Goal: Task Accomplishment & Management: Use online tool/utility

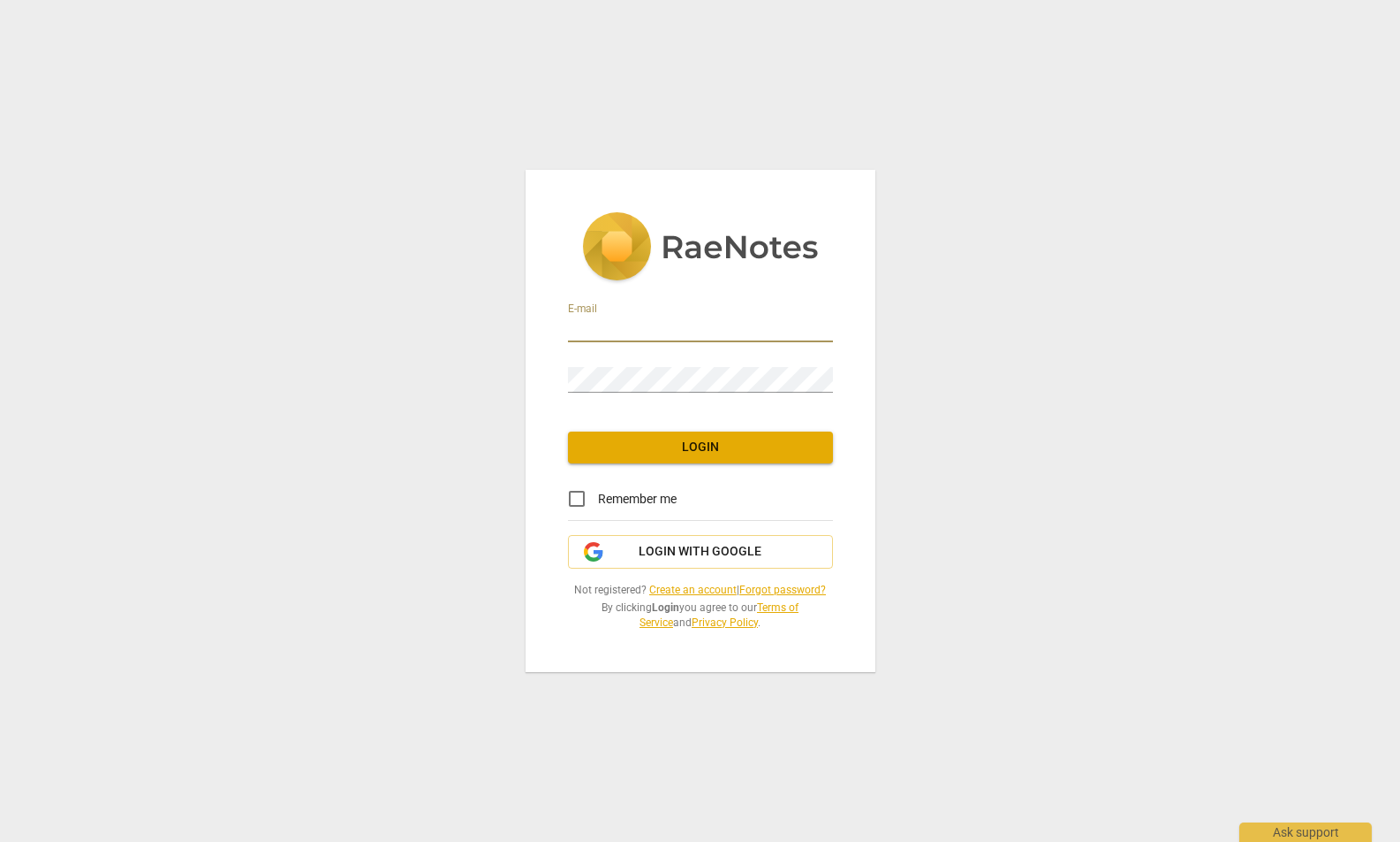
type input "[EMAIL_ADDRESS][DOMAIN_NAME]"
click at [727, 449] on span "Login" at bounding box center [700, 447] width 236 height 18
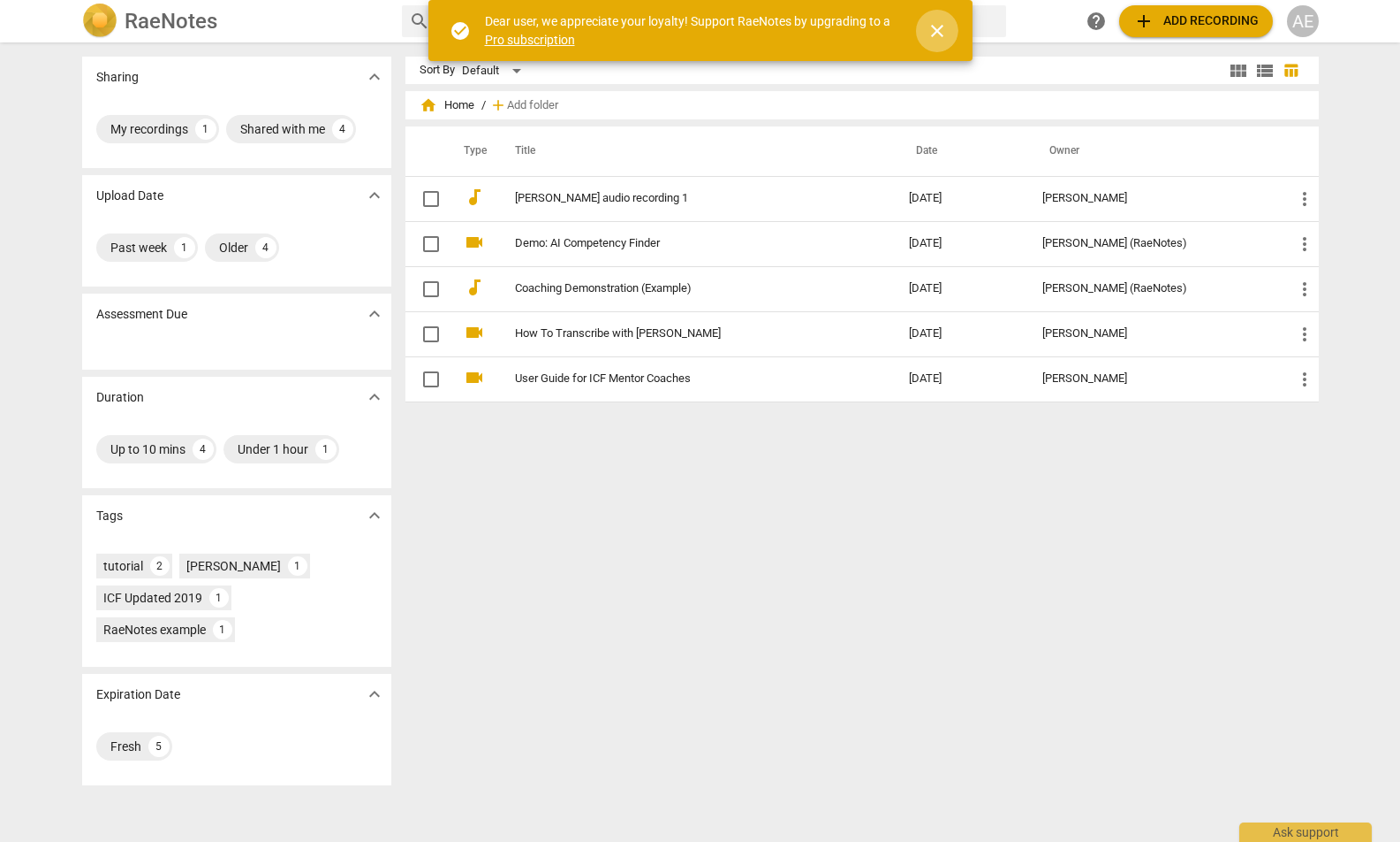
click at [937, 28] on span "close" at bounding box center [937, 30] width 21 height 21
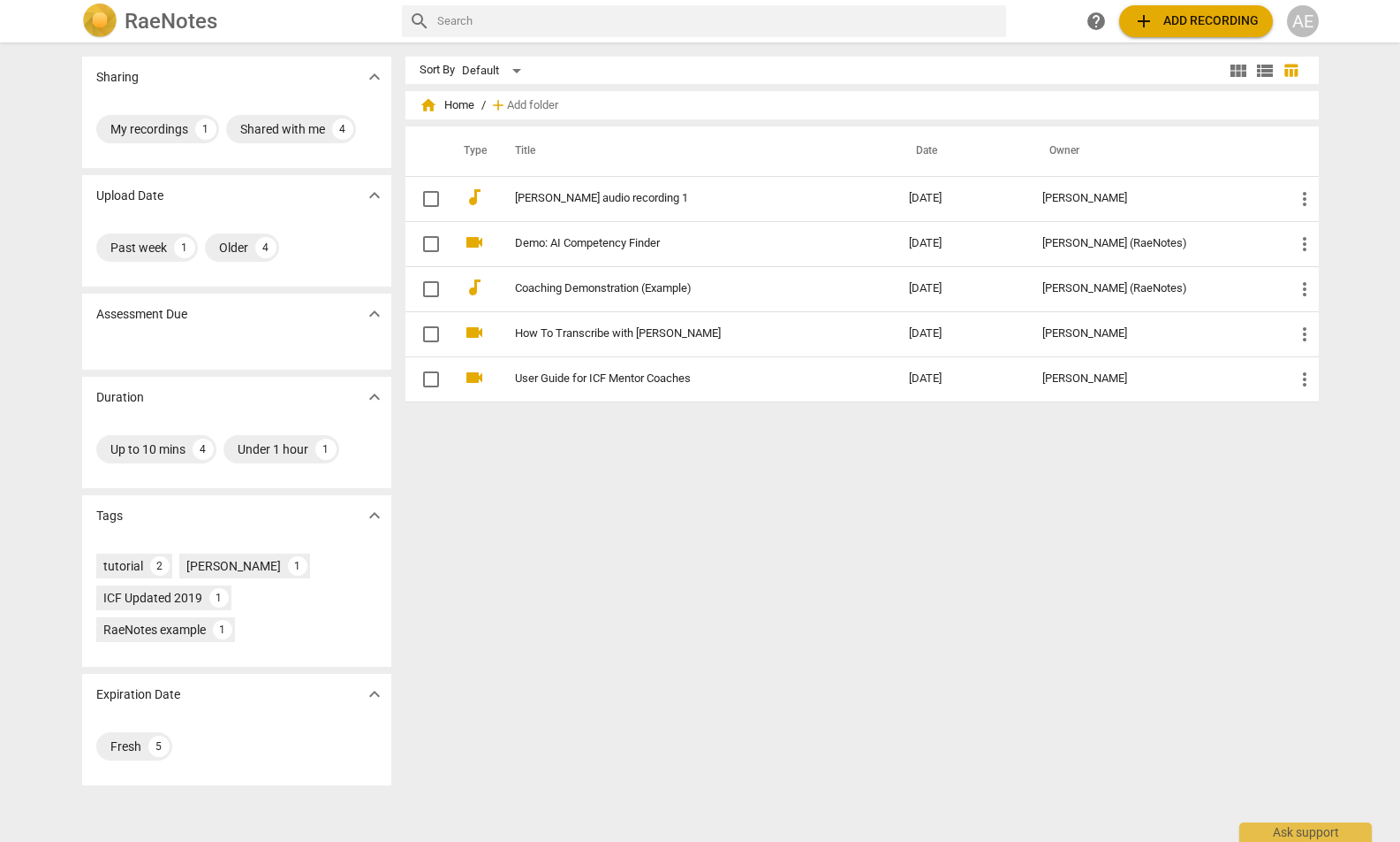
click at [1181, 18] on span "add Add recording" at bounding box center [1196, 21] width 125 height 21
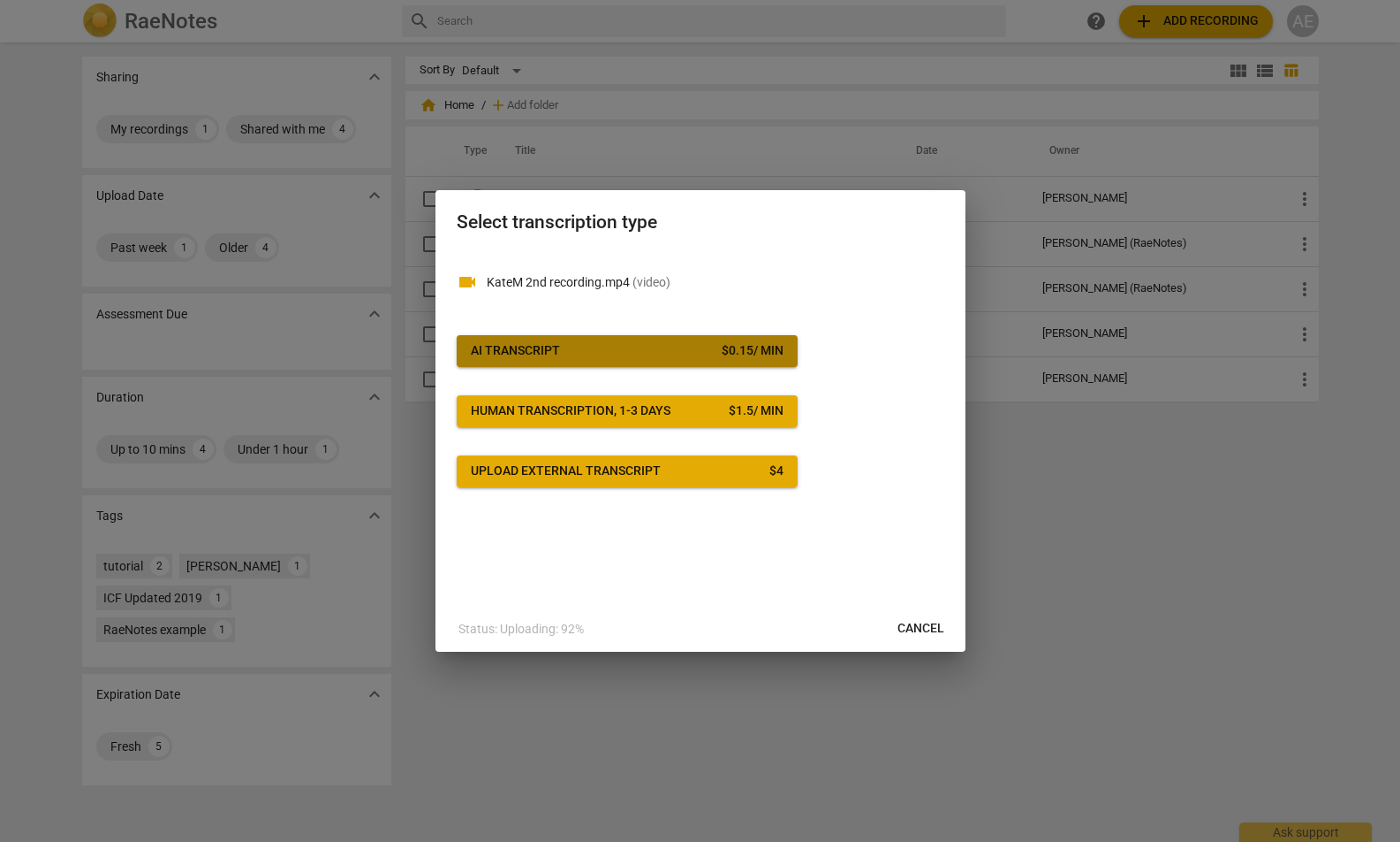
click at [535, 346] on div "AI Transcript" at bounding box center [516, 351] width 89 height 18
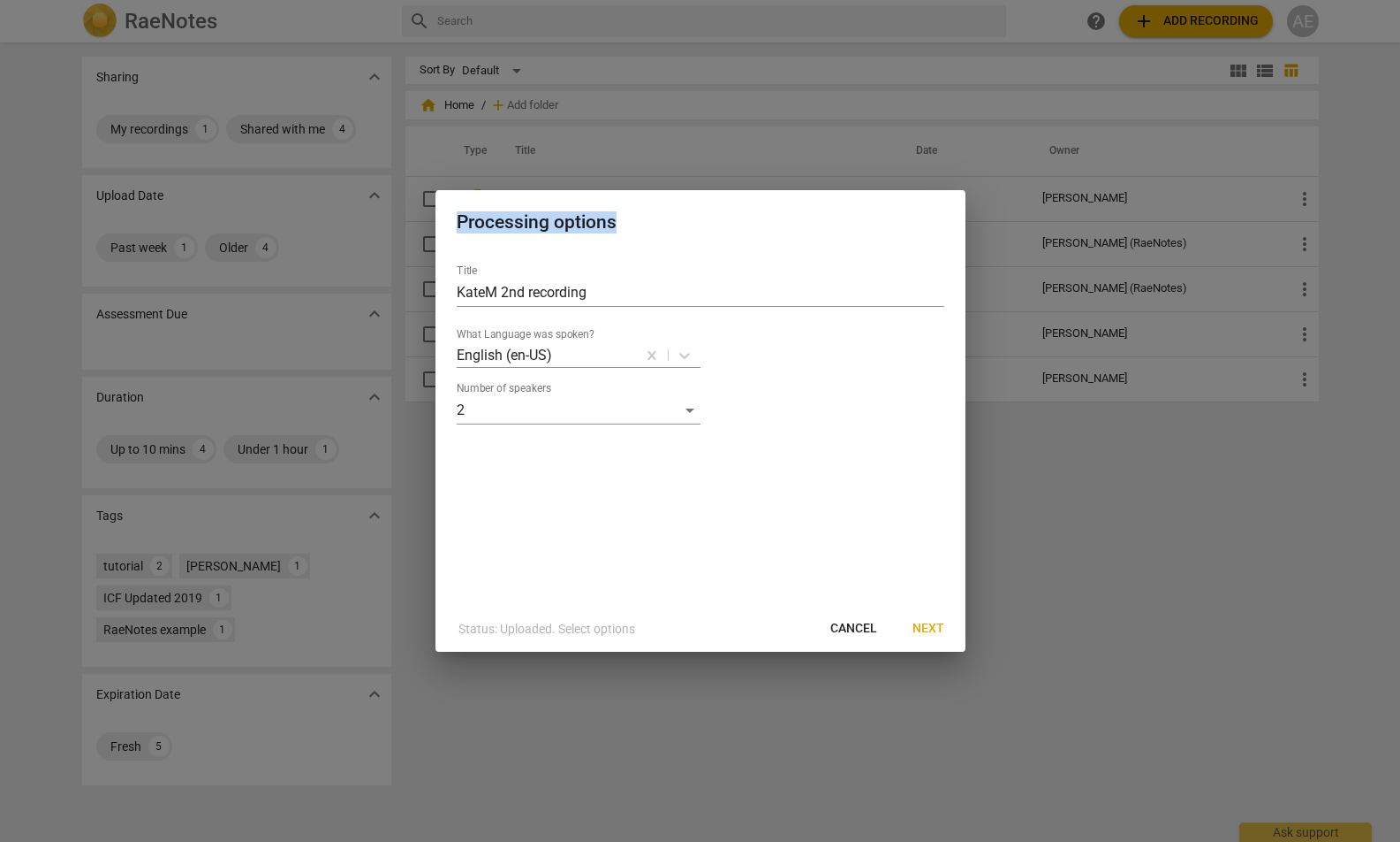
drag, startPoint x: 721, startPoint y: 201, endPoint x: 726, endPoint y: 212, distance: 12.1
click at [726, 212] on div "Processing options" at bounding box center [701, 220] width 530 height 61
click at [717, 220] on h2 "Processing options" at bounding box center [700, 221] width 487 height 22
click at [929, 633] on span "Next" at bounding box center [928, 628] width 31 height 18
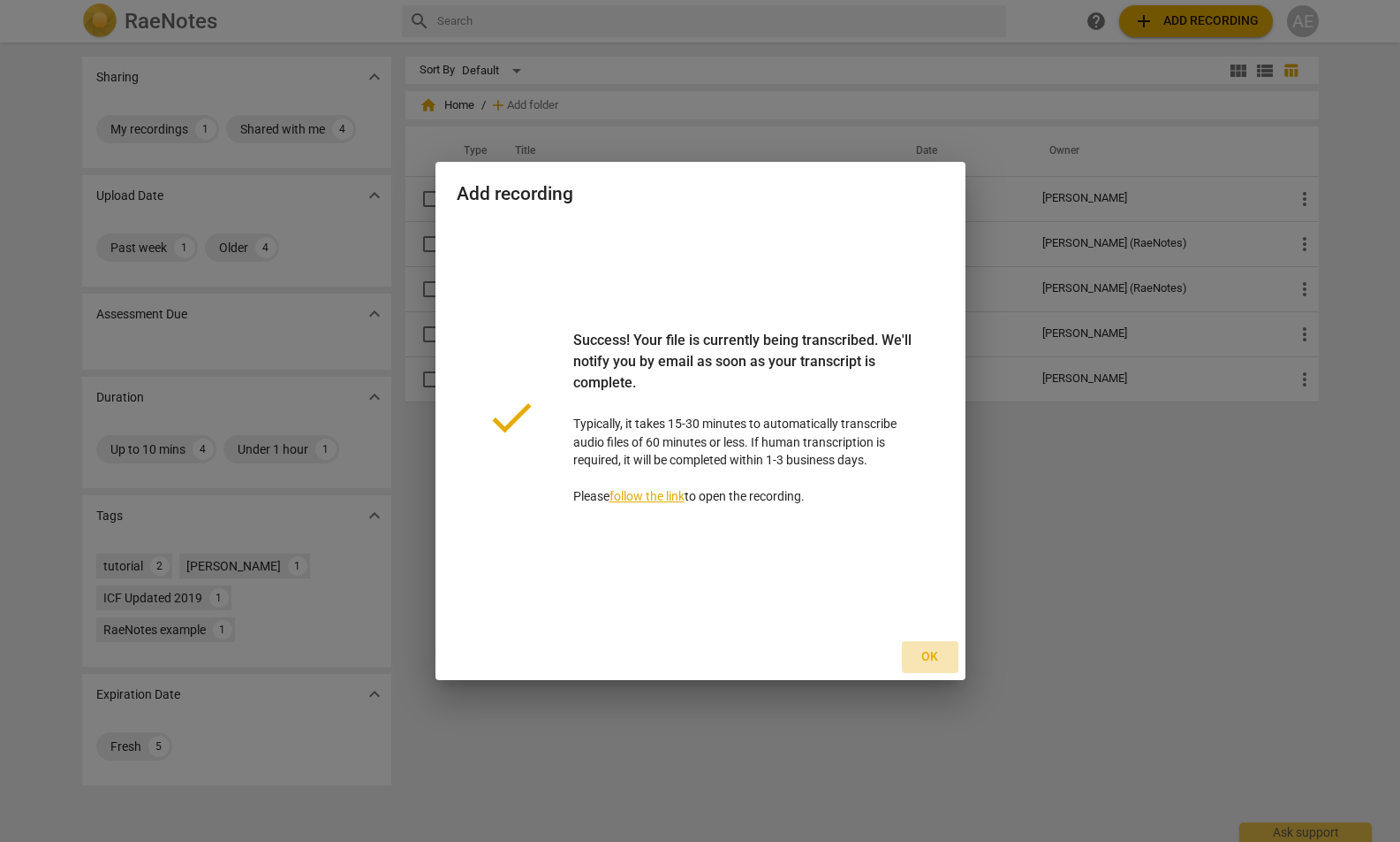
click at [938, 660] on span "Ok" at bounding box center [931, 657] width 28 height 18
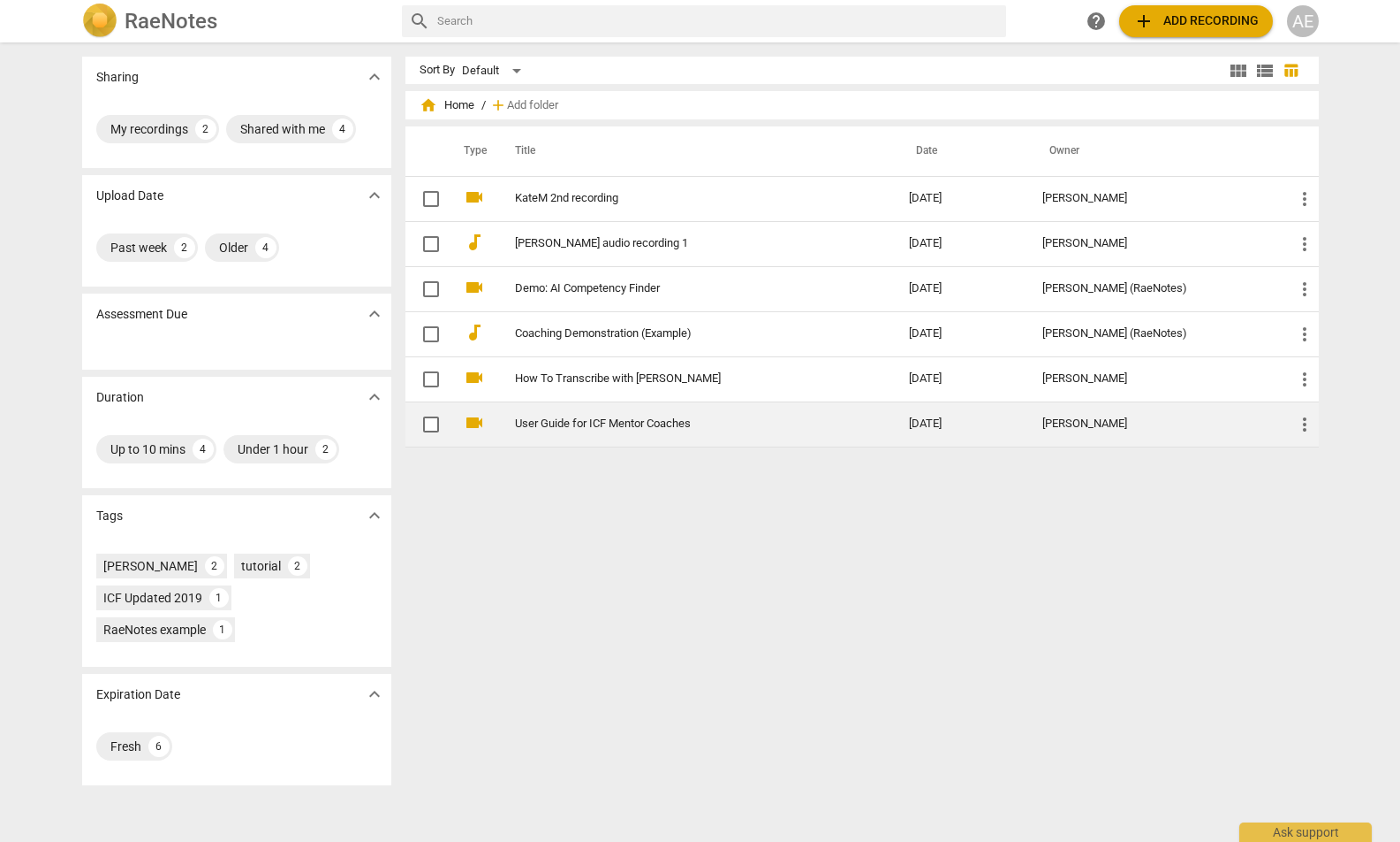
click at [603, 424] on link "User Guide for ICF Mentor Coaches" at bounding box center [680, 424] width 331 height 13
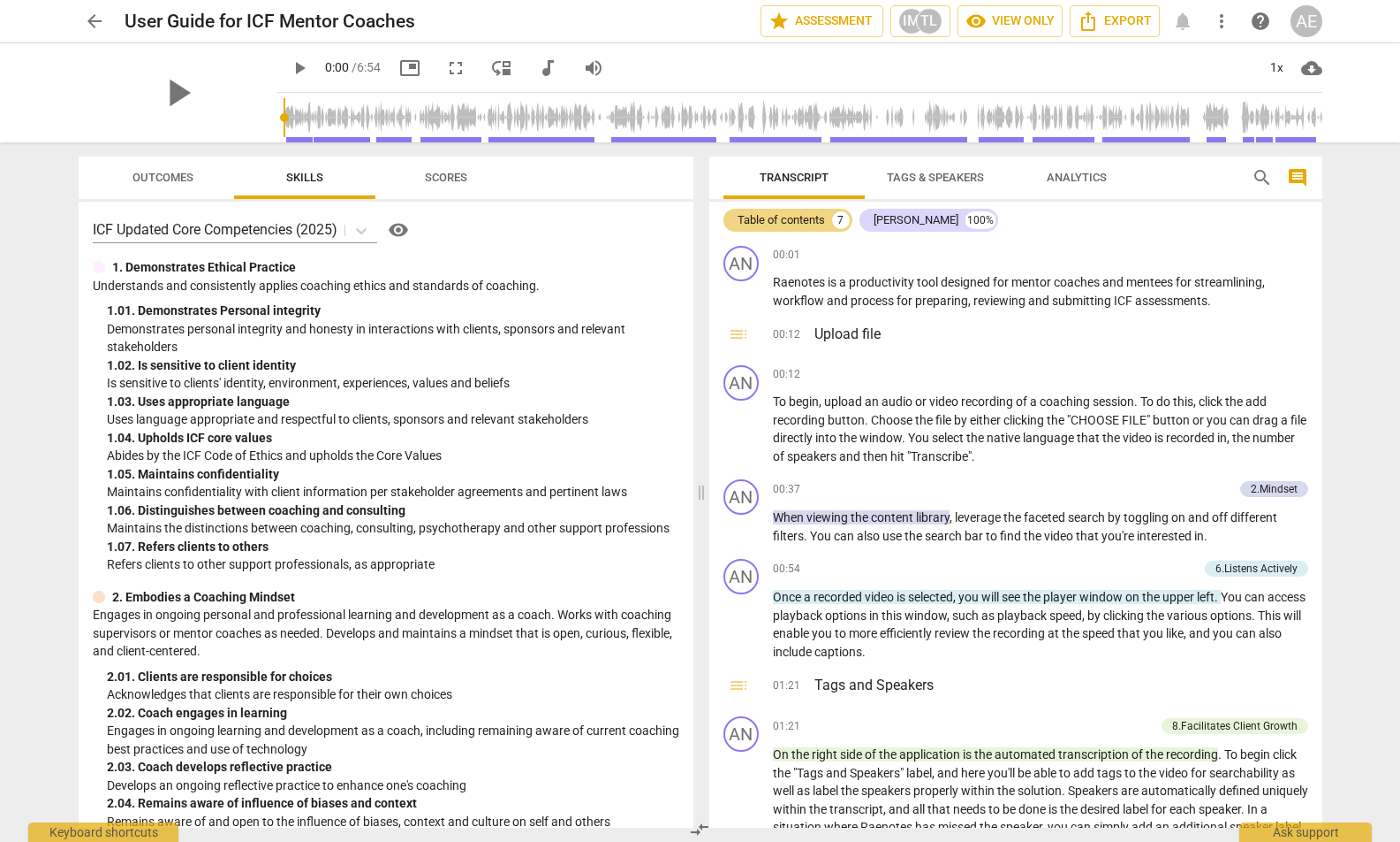
click at [91, 18] on span "arrow_back" at bounding box center [94, 21] width 21 height 21
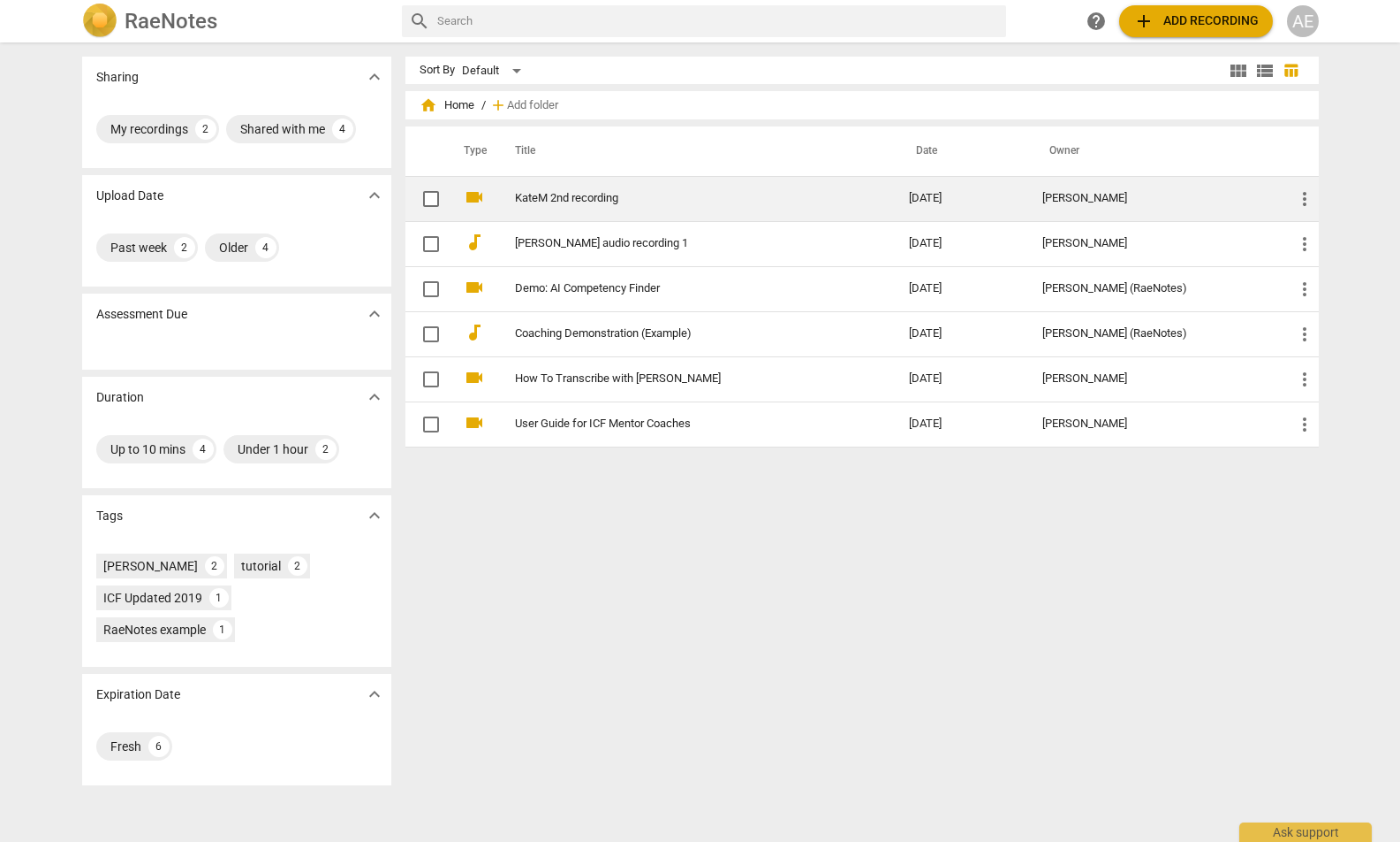
click at [550, 194] on link "KateM 2nd recording" at bounding box center [680, 199] width 331 height 13
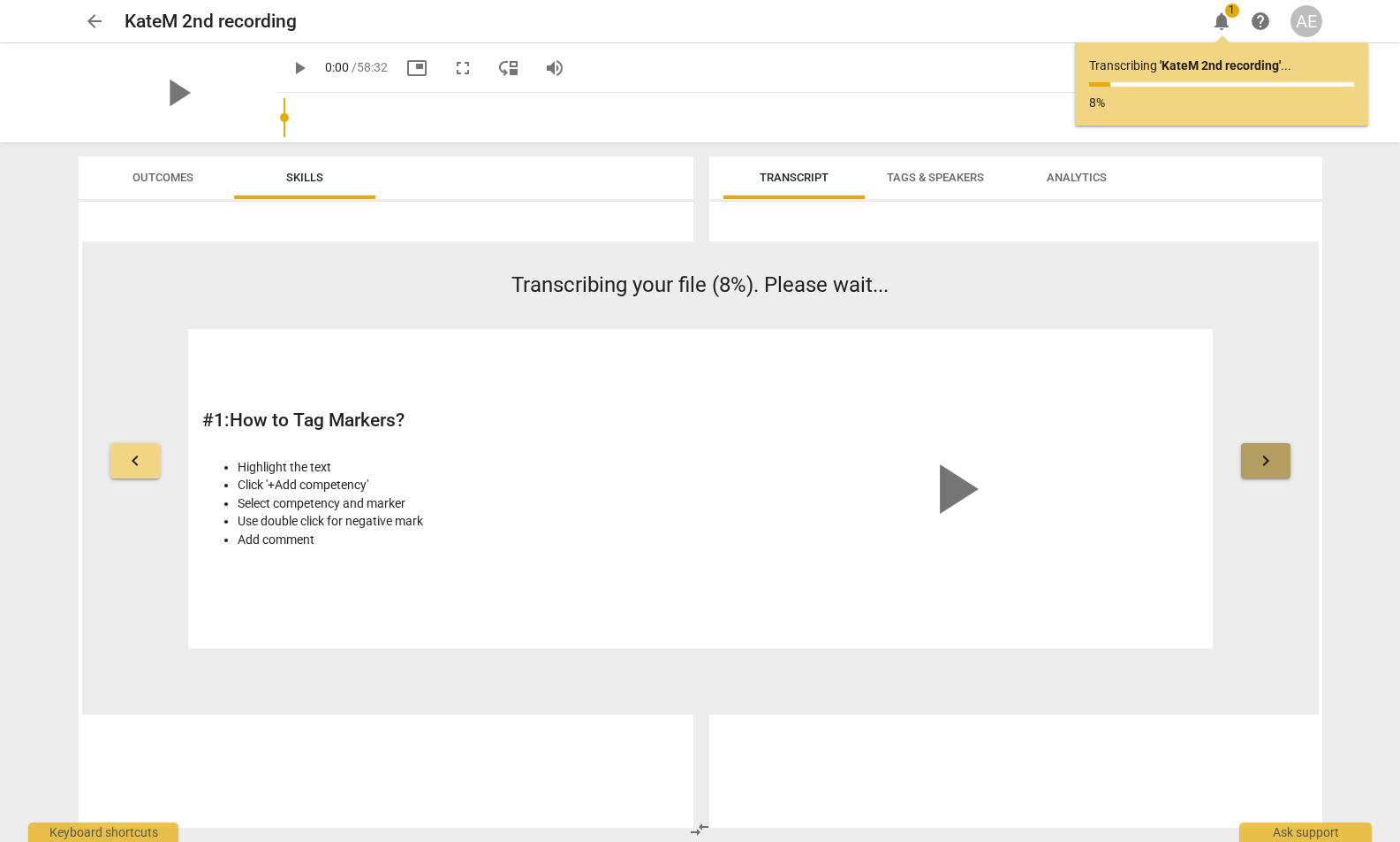
click at [1261, 457] on span "keyboard_arrow_right" at bounding box center [1266, 460] width 21 height 21
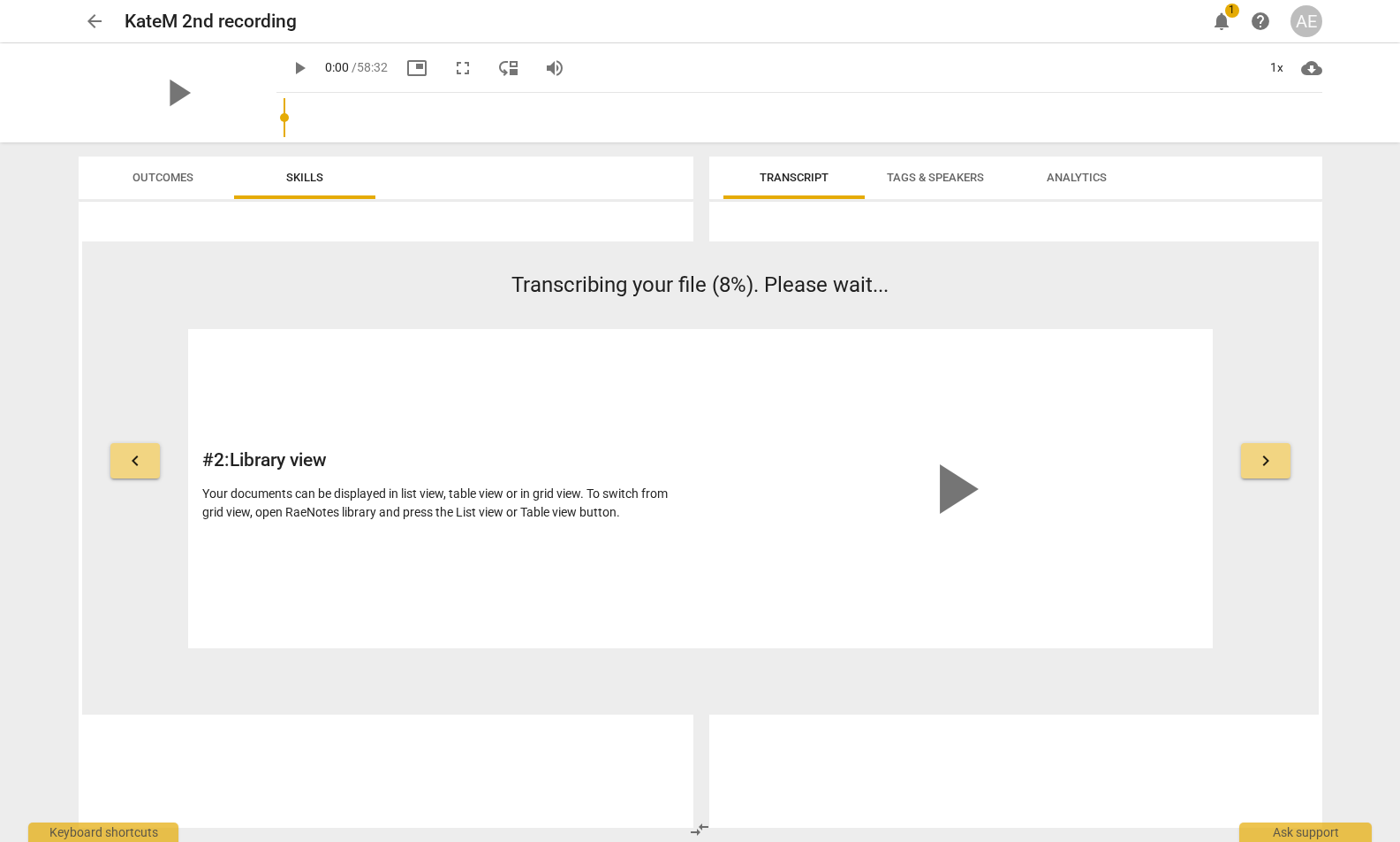
click at [1261, 457] on span "keyboard_arrow_right" at bounding box center [1266, 460] width 21 height 21
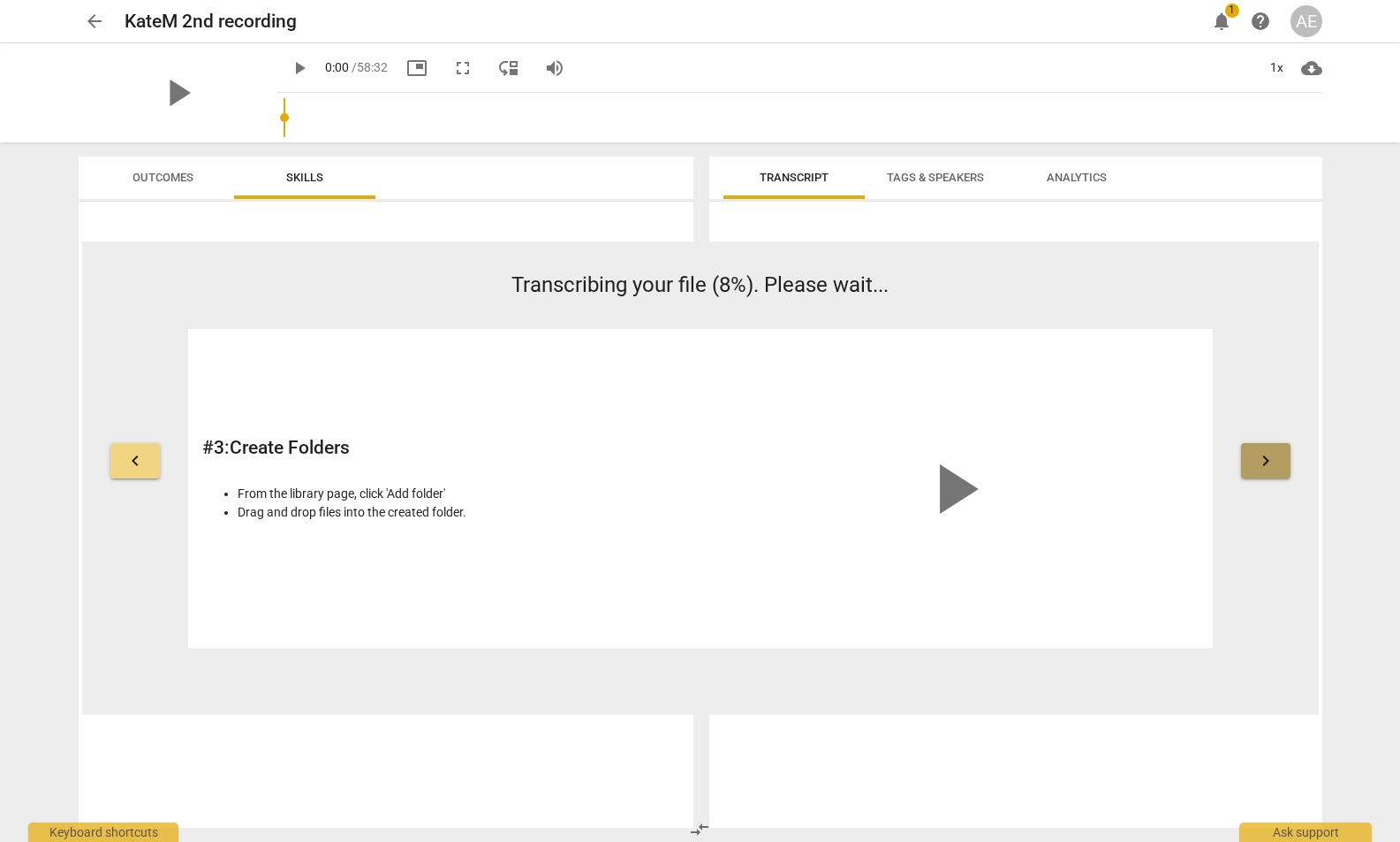
click at [1261, 457] on span "keyboard_arrow_right" at bounding box center [1266, 460] width 21 height 21
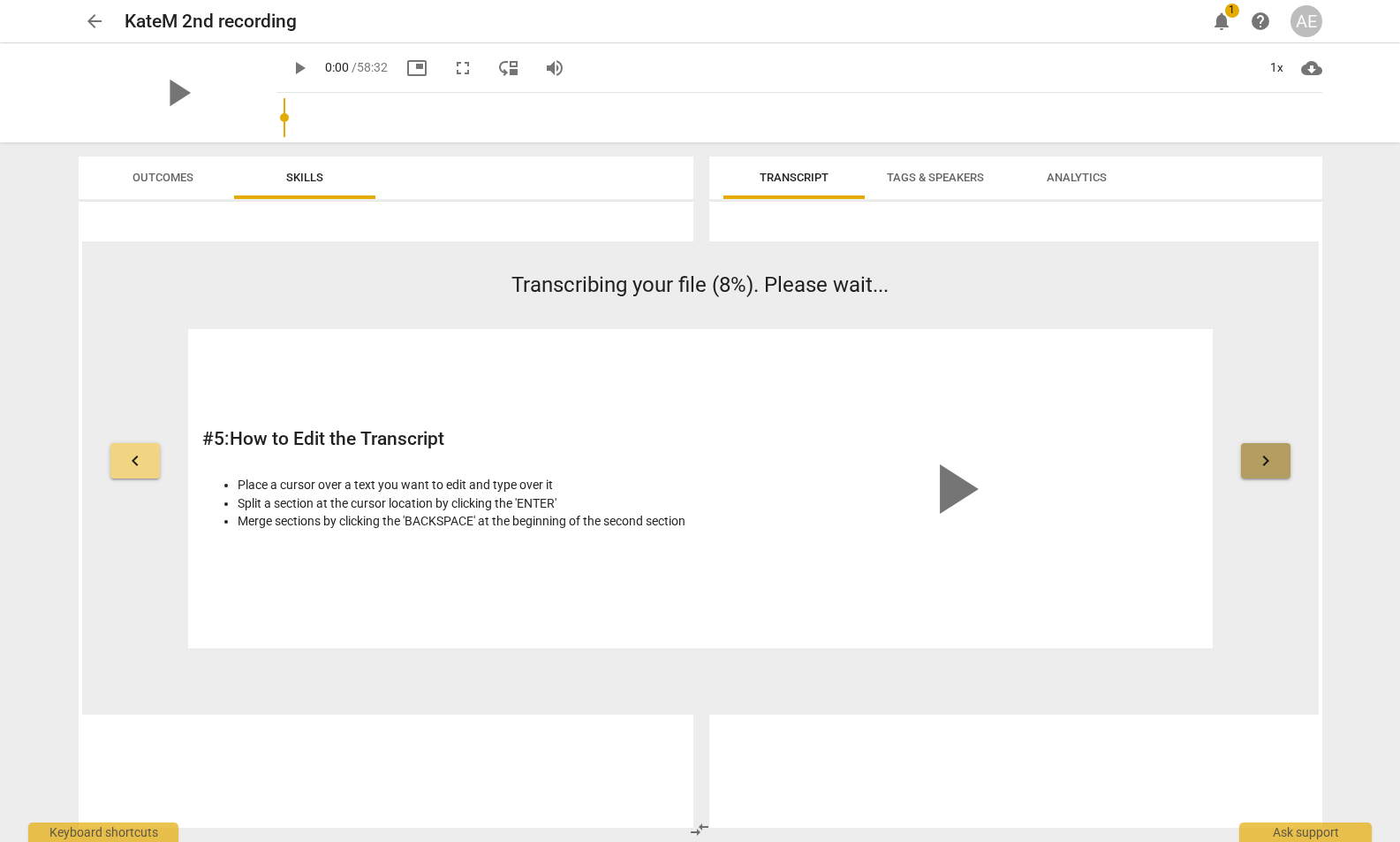
click at [1261, 457] on span "keyboard_arrow_right" at bounding box center [1266, 460] width 21 height 21
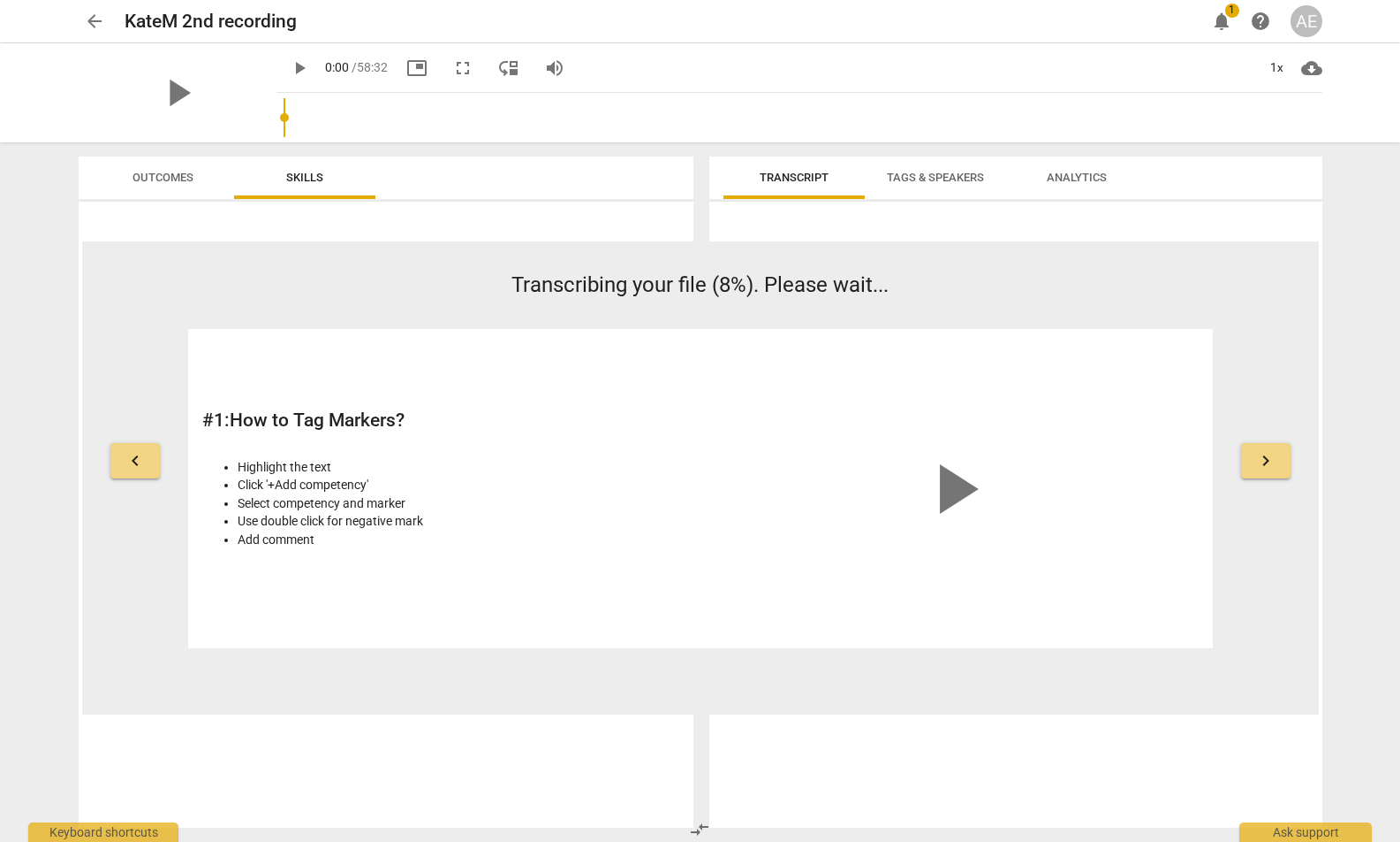
click at [1261, 457] on span "keyboard_arrow_right" at bounding box center [1266, 460] width 21 height 21
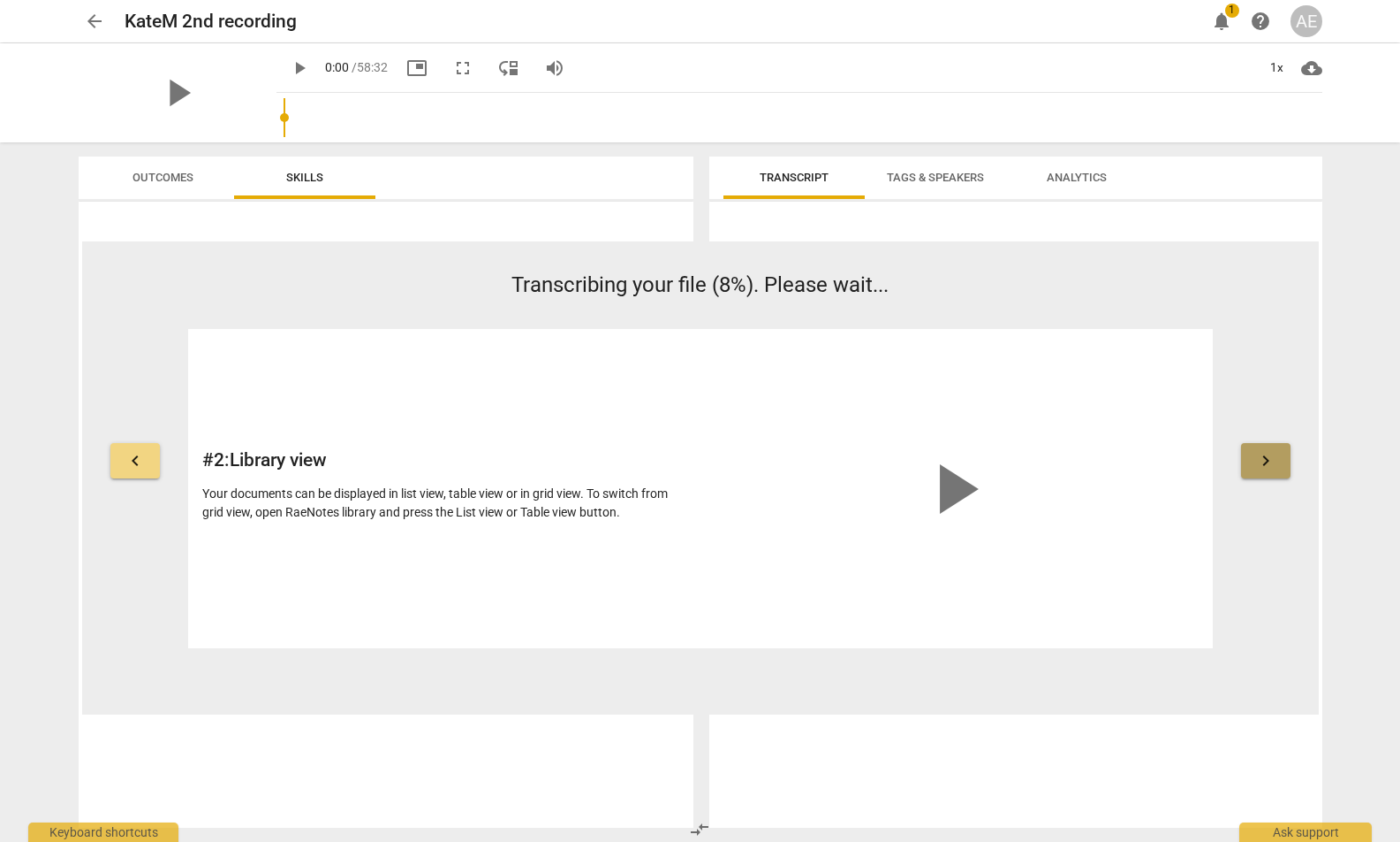
click at [1261, 457] on span "keyboard_arrow_right" at bounding box center [1266, 460] width 21 height 21
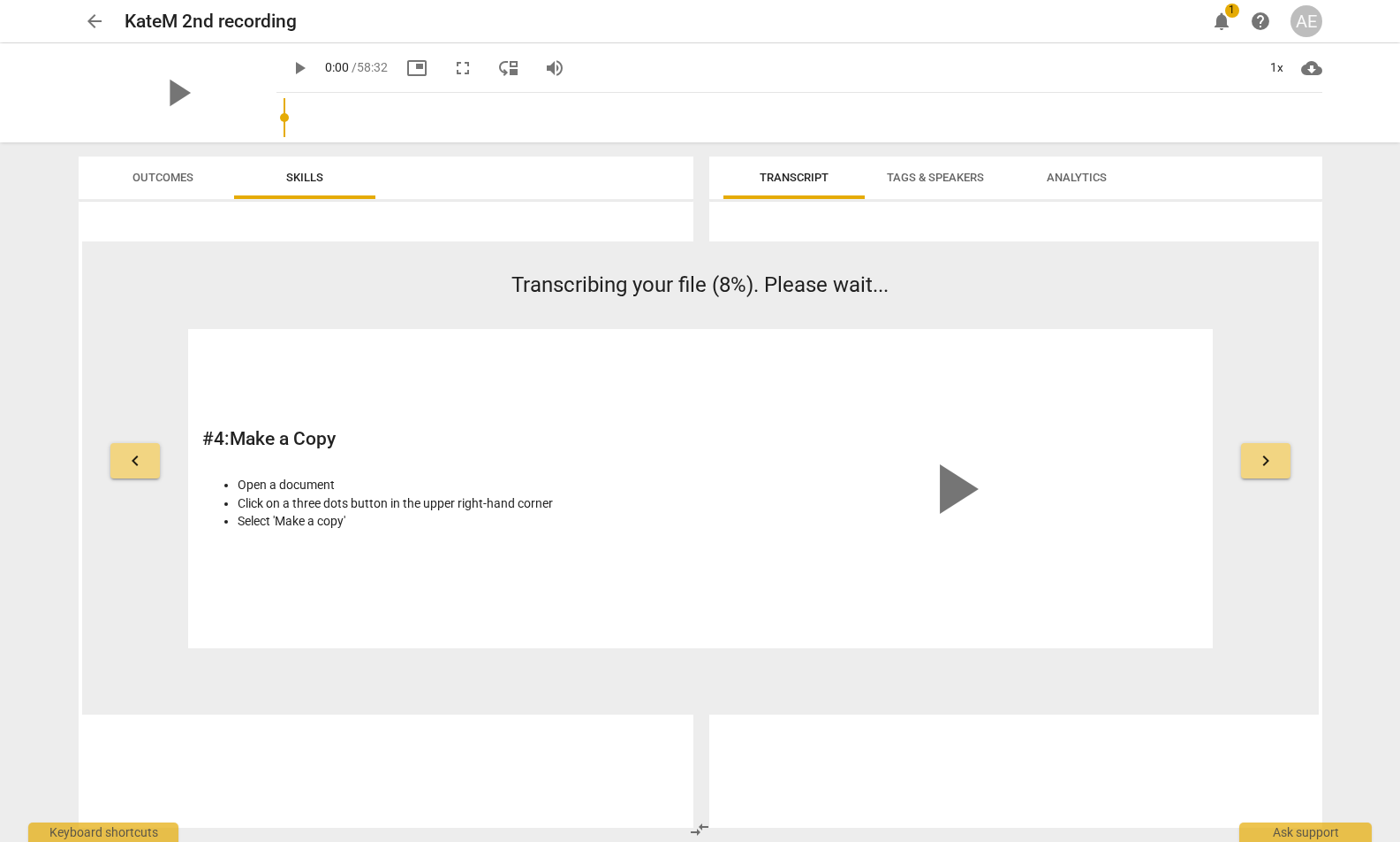
click at [1261, 457] on span "keyboard_arrow_right" at bounding box center [1266, 460] width 21 height 21
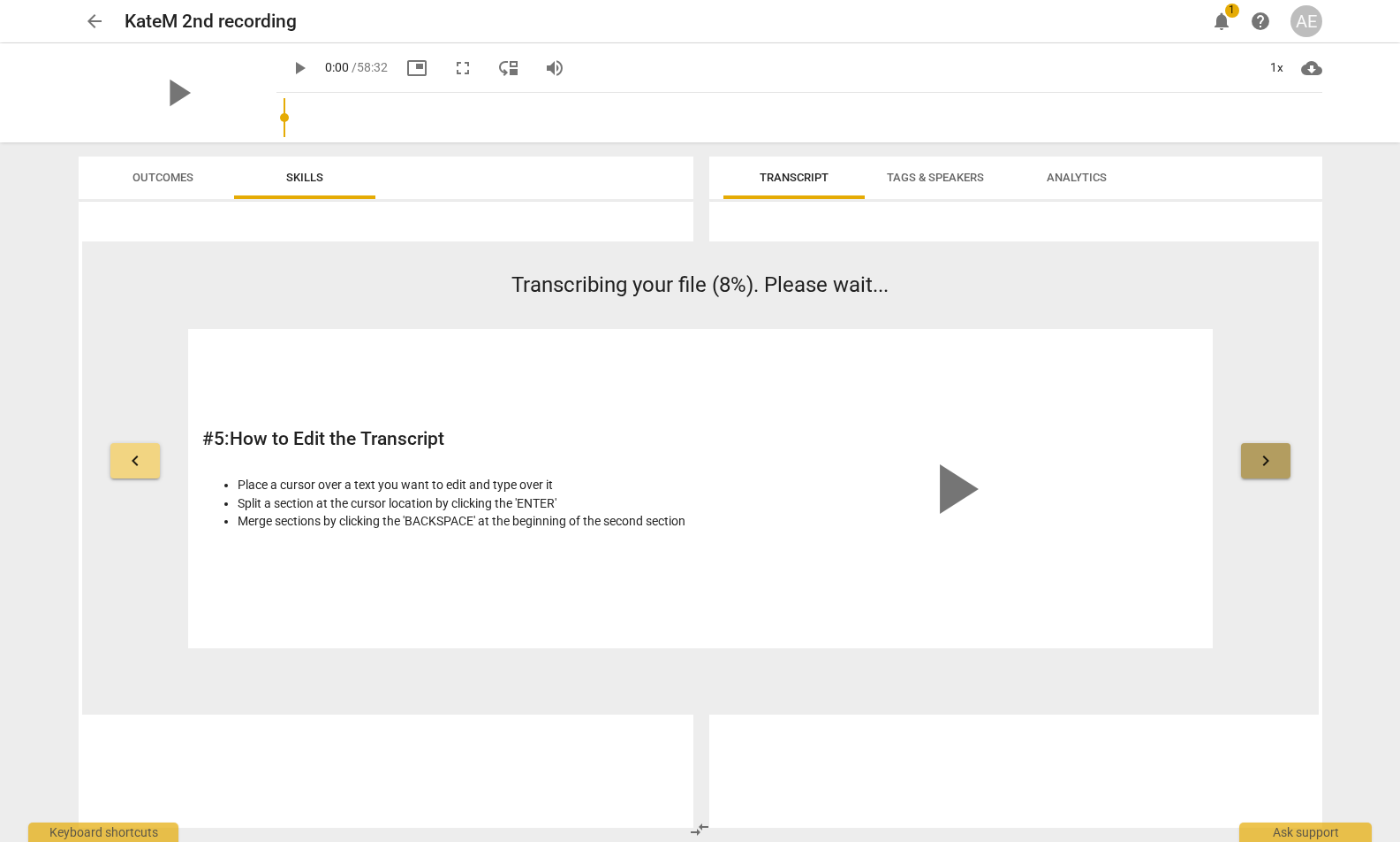
click at [1261, 457] on span "keyboard_arrow_right" at bounding box center [1266, 460] width 21 height 21
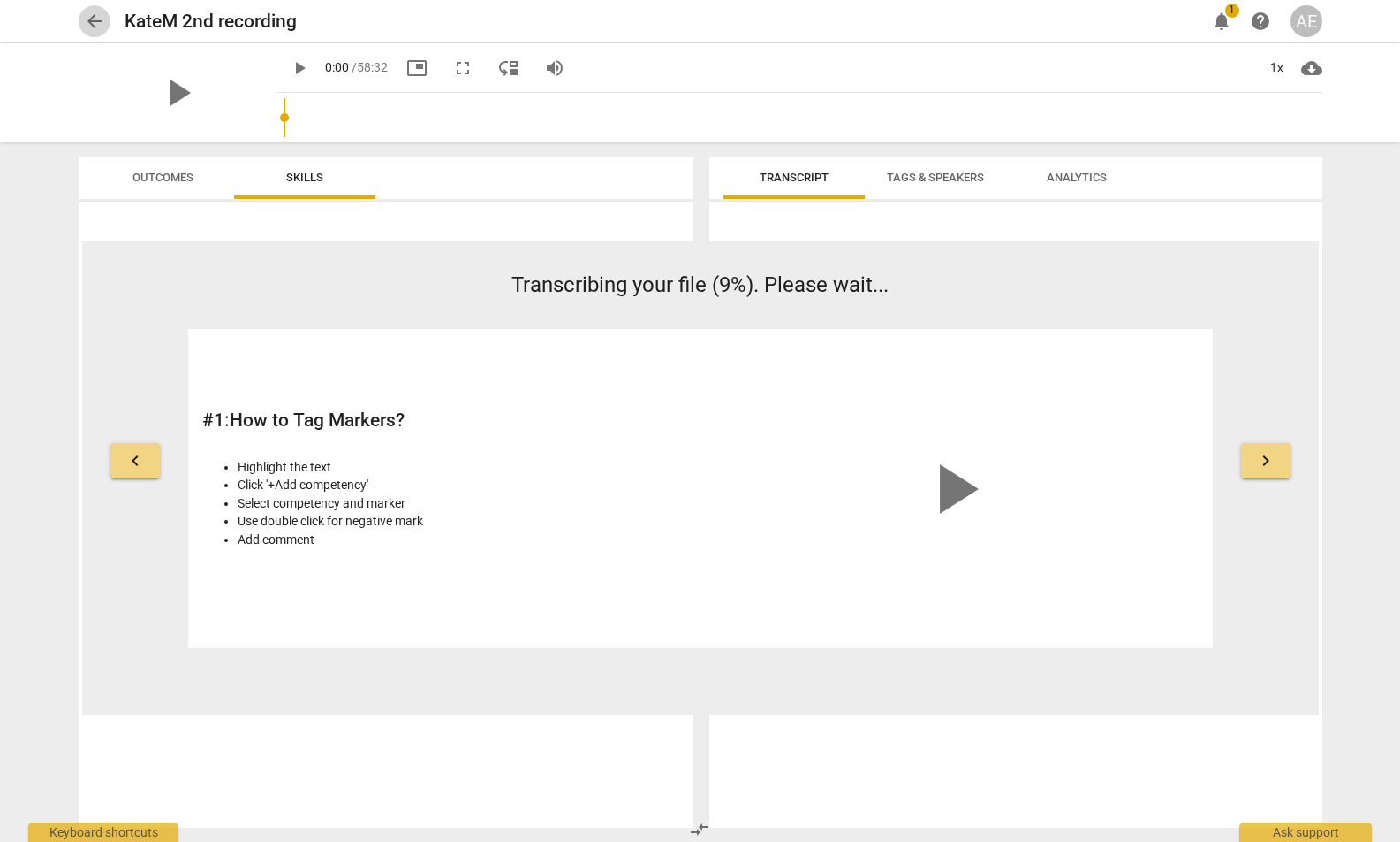
click at [88, 19] on span "arrow_back" at bounding box center [94, 21] width 21 height 21
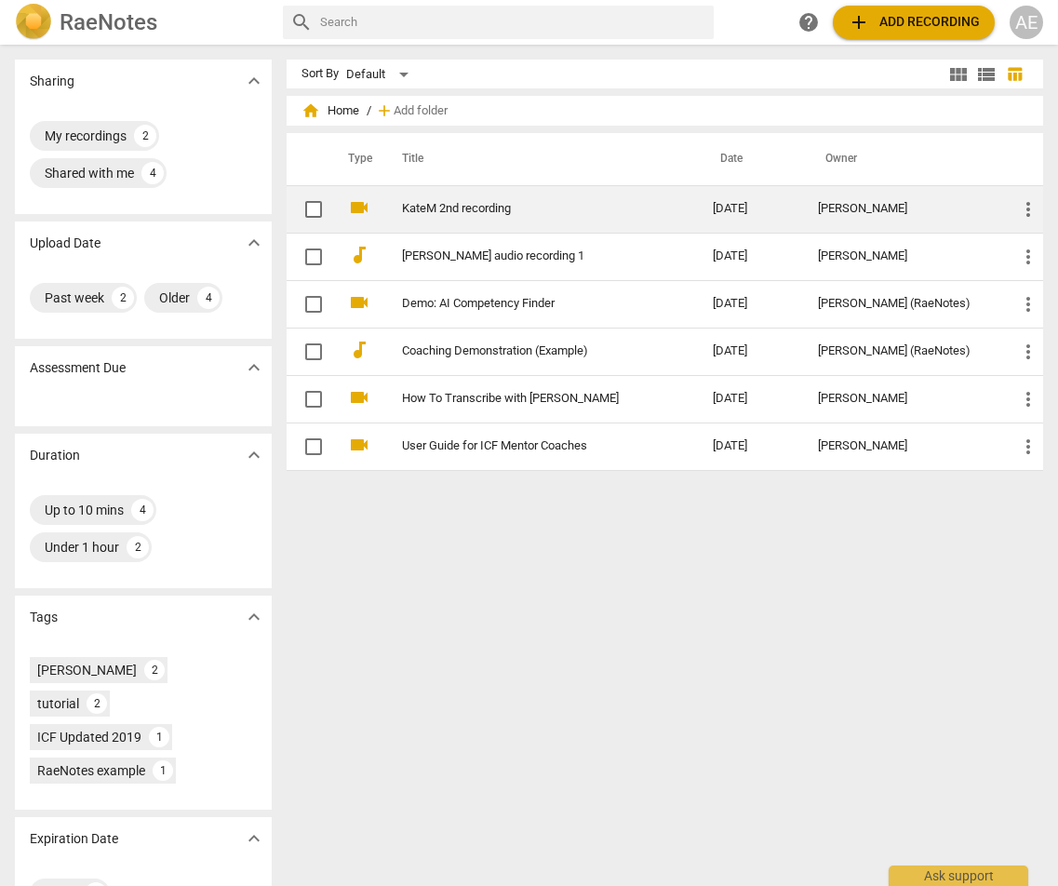
click at [449, 199] on td "KateM 2nd recording" at bounding box center [538, 208] width 317 height 47
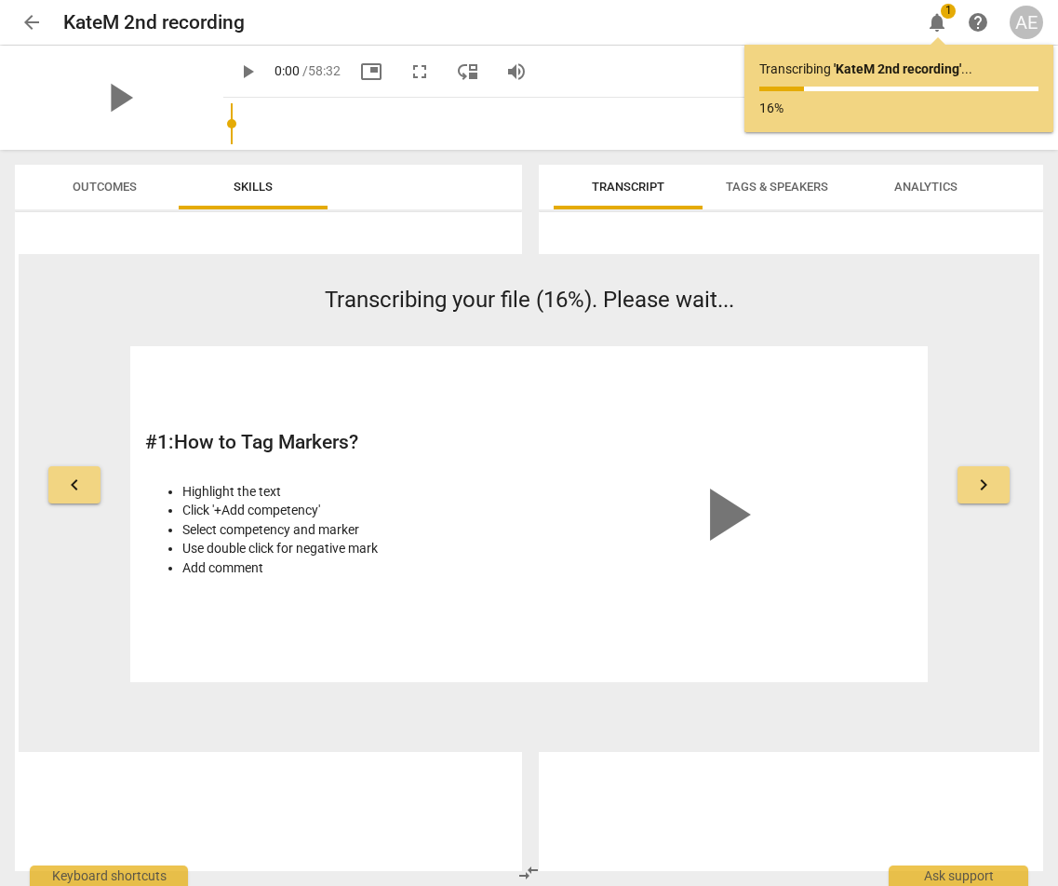
click at [991, 485] on span "keyboard_arrow_right" at bounding box center [983, 484] width 22 height 22
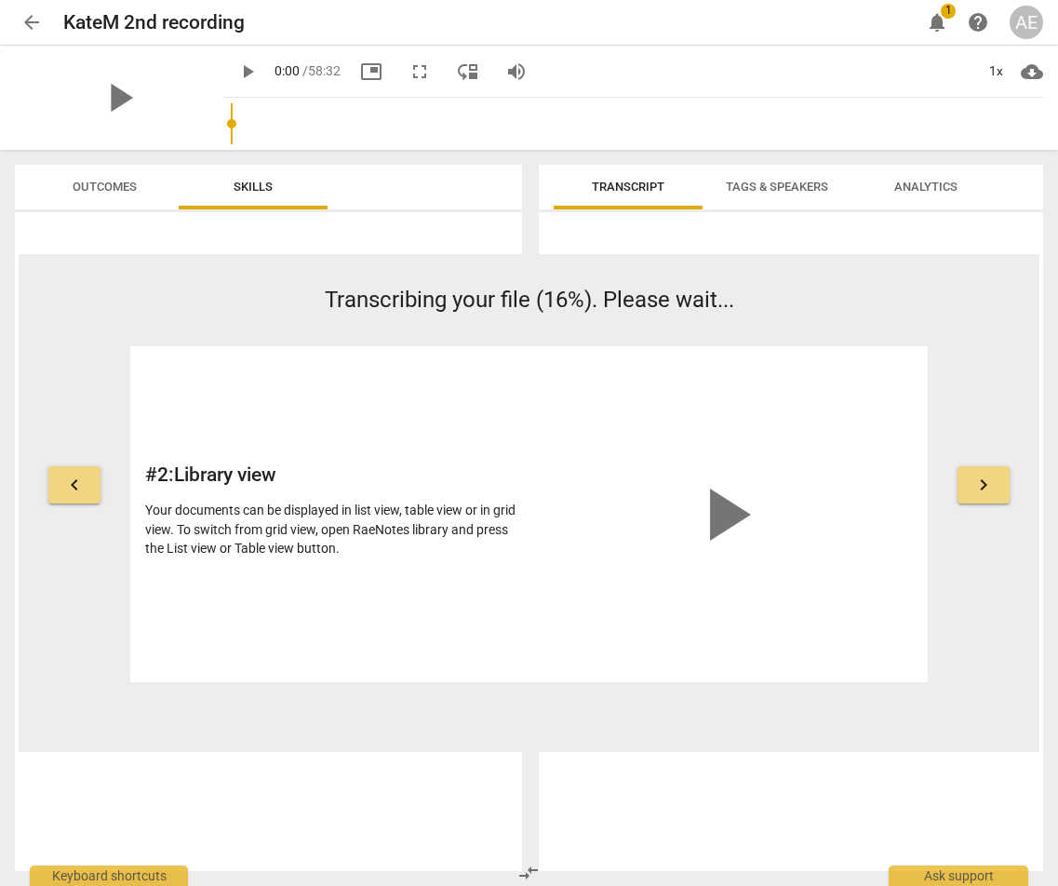
click at [941, 17] on span "notifications" at bounding box center [937, 22] width 22 height 22
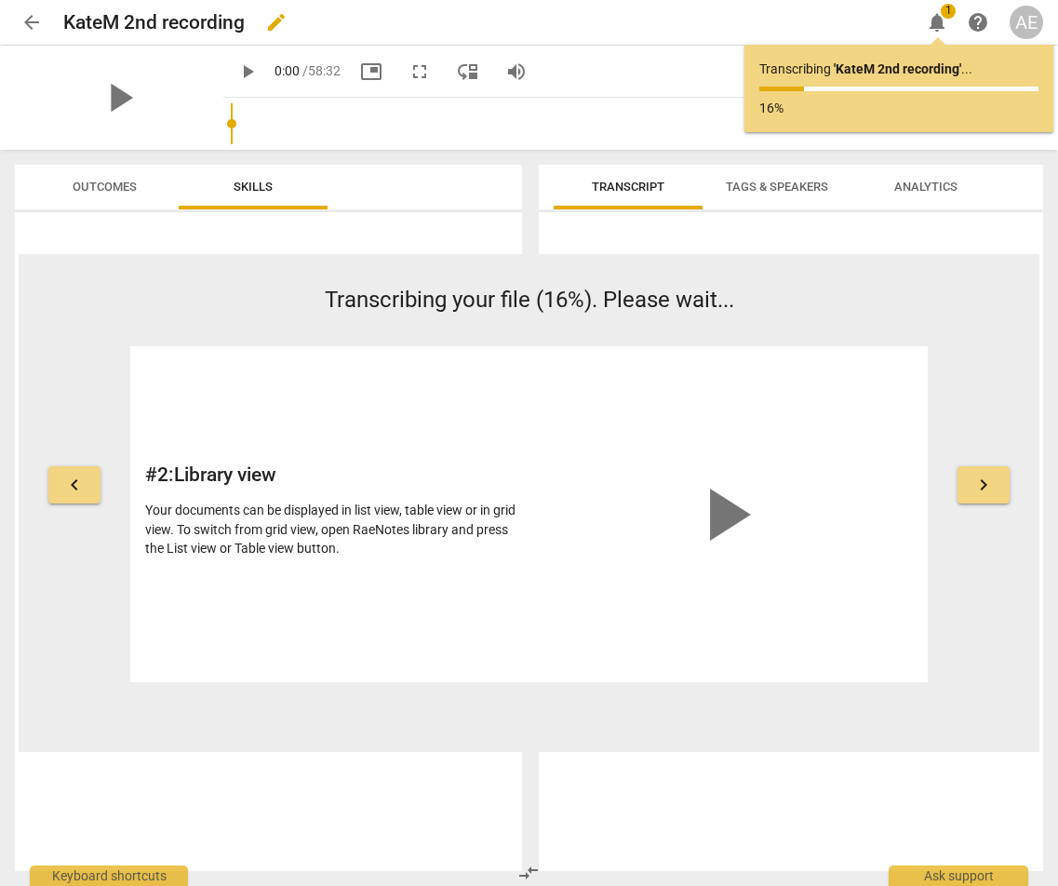
click at [612, 22] on div "[PERSON_NAME] 2nd recording edit" at bounding box center [484, 22] width 842 height 33
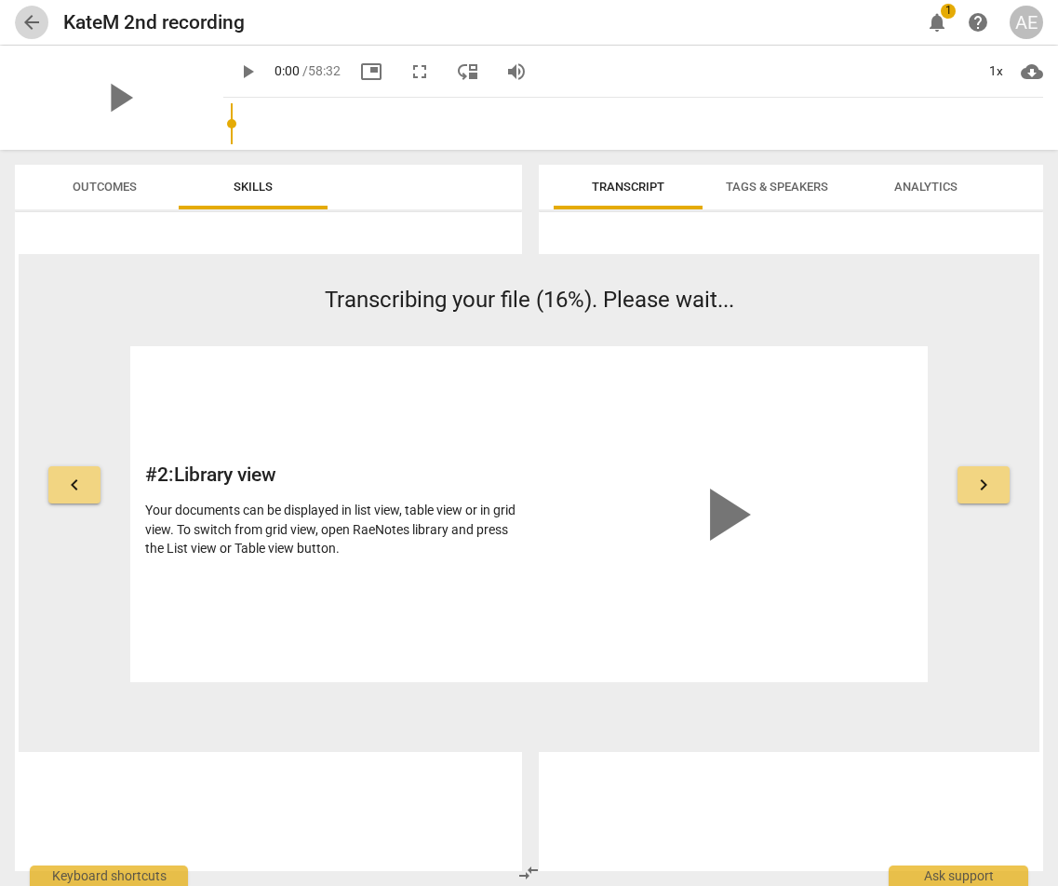
click at [28, 23] on span "arrow_back" at bounding box center [31, 22] width 22 height 22
